Goal: Browse casually: Explore the website without a specific task or goal

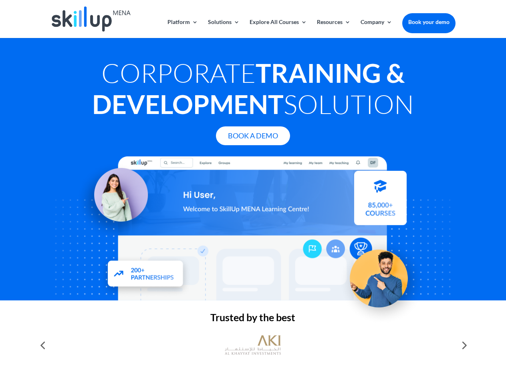
click at [253, 192] on div at bounding box center [252, 229] width 404 height 144
click at [223, 28] on link "Solutions" at bounding box center [224, 28] width 32 height 19
click at [277, 28] on link "Explore All Courses" at bounding box center [277, 28] width 57 height 19
click at [333, 28] on link "Resources" at bounding box center [334, 28] width 34 height 19
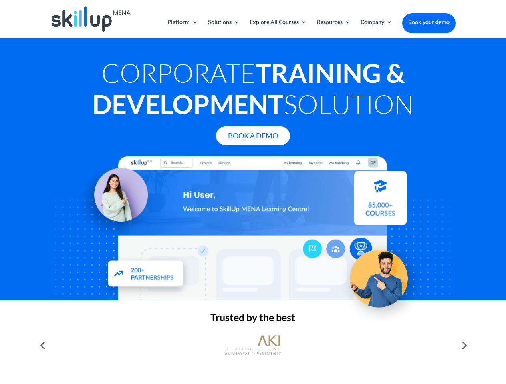
click at [376, 28] on link "Company" at bounding box center [376, 28] width 32 height 19
click at [253, 346] on img at bounding box center [253, 346] width 56 height 28
